Goal: Navigation & Orientation: Find specific page/section

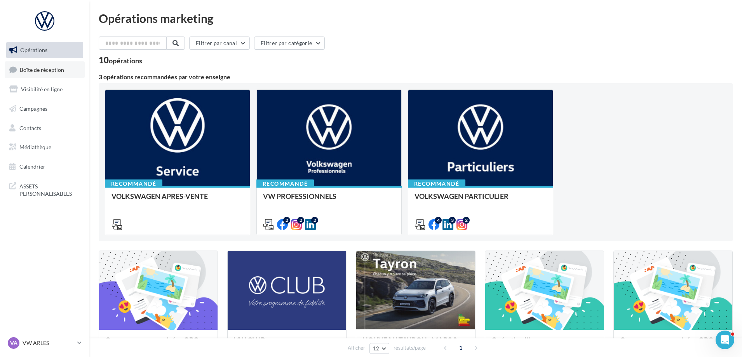
click at [33, 69] on span "Boîte de réception" at bounding box center [42, 69] width 44 height 7
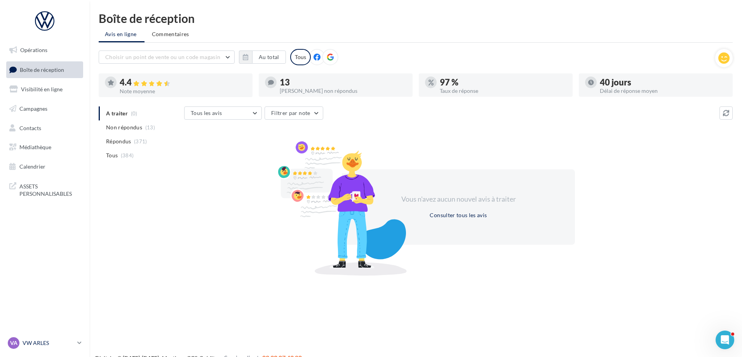
click at [81, 340] on icon at bounding box center [79, 342] width 4 height 7
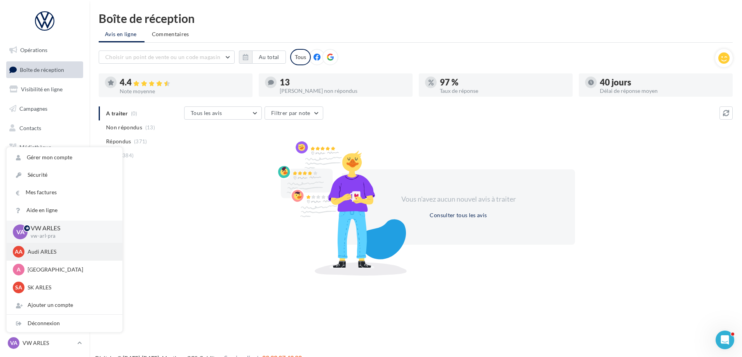
click at [53, 257] on div "AA Audi ARLES audi-arle-pra" at bounding box center [64, 252] width 103 height 12
